Goal: Task Accomplishment & Management: Manage account settings

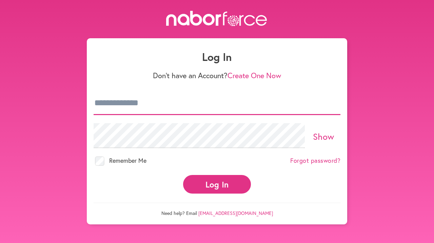
type input "**********"
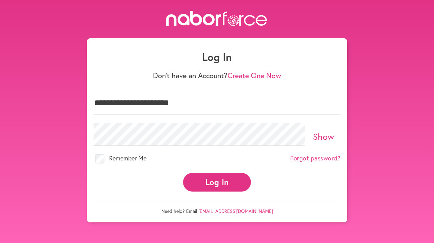
click at [210, 189] on button "Log In" at bounding box center [217, 182] width 68 height 19
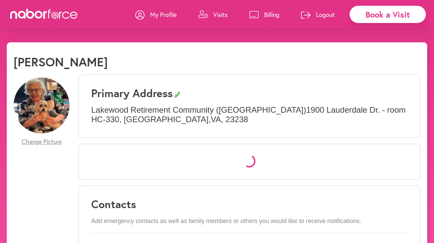
select select "*"
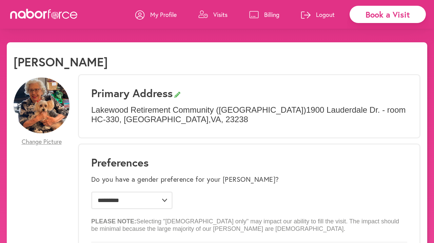
click at [213, 14] on p "Visits" at bounding box center [220, 15] width 14 height 8
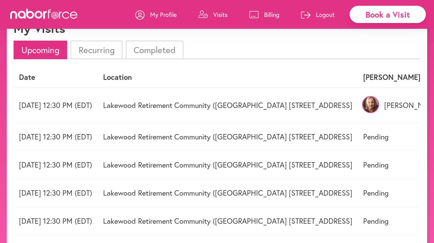
scroll to position [35, 0]
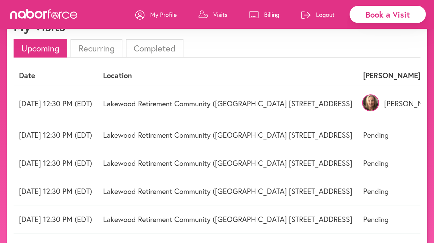
click at [358, 106] on td "Lakewood Retirement Community (Healthcare Building 1900 Lauderdale Dr. - room H…" at bounding box center [228, 103] width 260 height 35
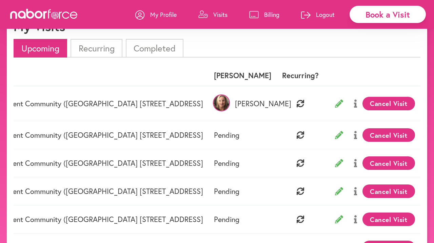
scroll to position [0, 258]
click at [379, 105] on button "Cancel Visit" at bounding box center [388, 104] width 53 height 14
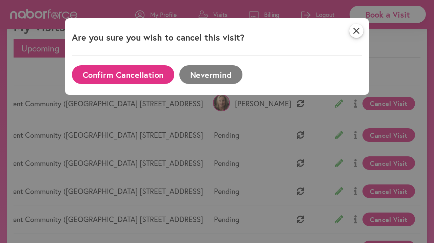
click at [141, 76] on button "Confirm Cancellation" at bounding box center [123, 74] width 102 height 19
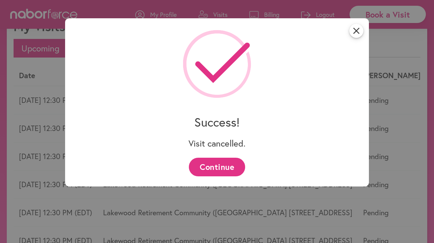
click at [210, 169] on button "Continue" at bounding box center [217, 167] width 56 height 19
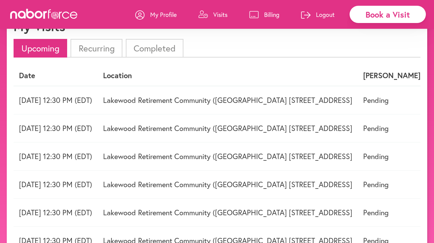
click at [326, 14] on p "Logout" at bounding box center [325, 15] width 19 height 8
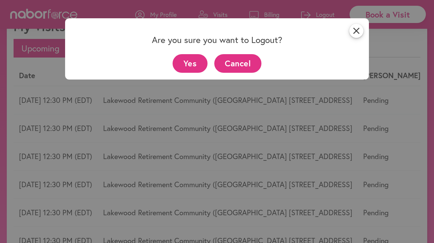
click at [192, 64] on button "Yes" at bounding box center [190, 63] width 35 height 19
